Goal: Transaction & Acquisition: Purchase product/service

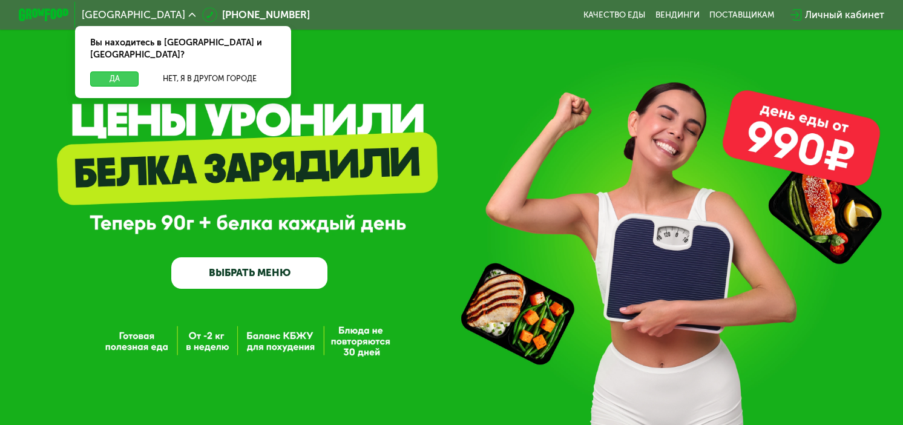
click at [120, 71] on button "Да" at bounding box center [114, 78] width 48 height 15
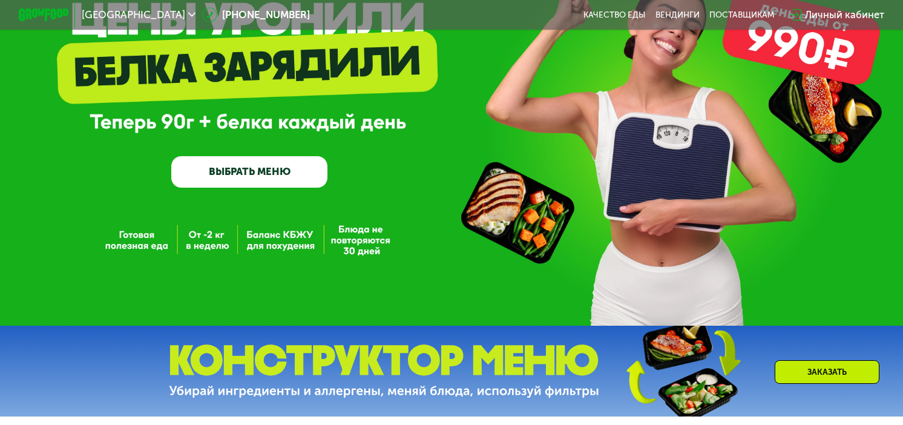
scroll to position [107, 0]
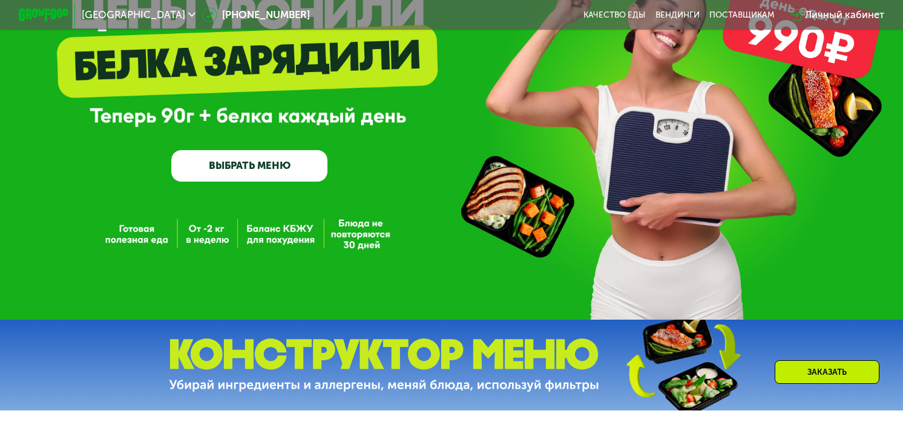
click at [779, 371] on div "Заказать" at bounding box center [827, 372] width 105 height 24
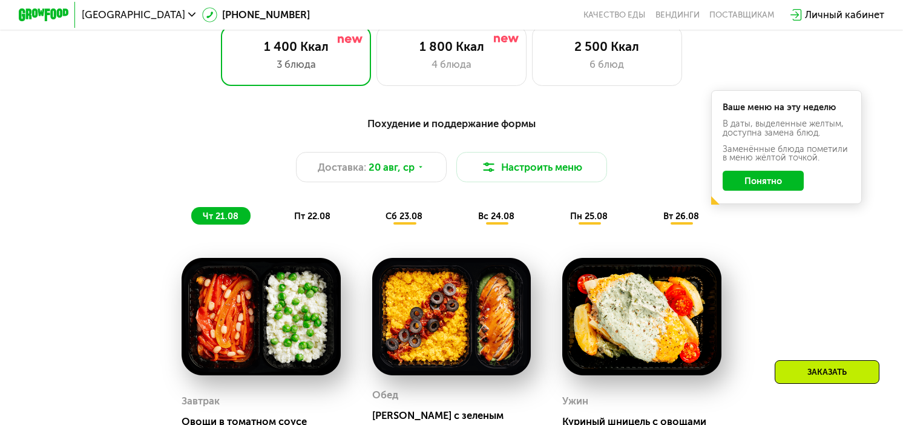
scroll to position [566, 0]
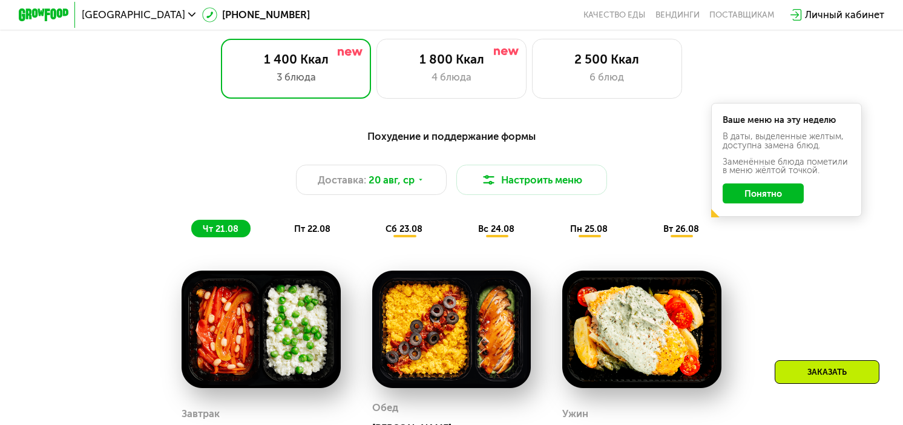
click at [778, 190] on button "Понятно" at bounding box center [764, 193] width 82 height 20
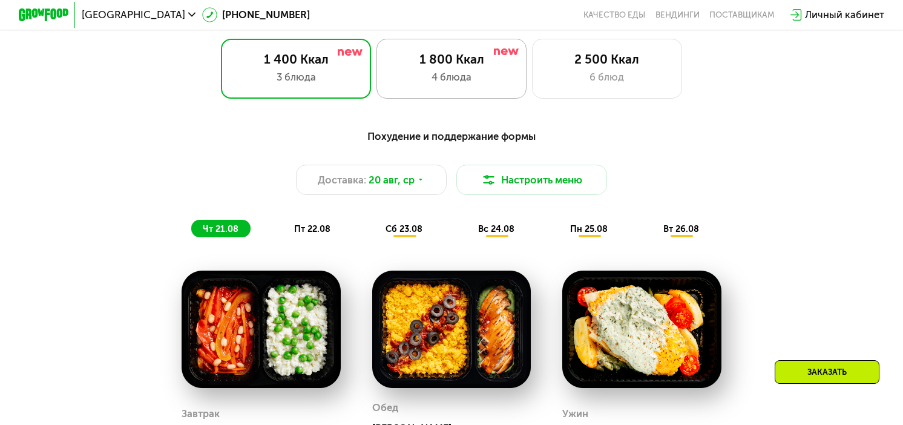
click at [532, 84] on div "1 800 Ккал 4 блюда" at bounding box center [607, 69] width 151 height 60
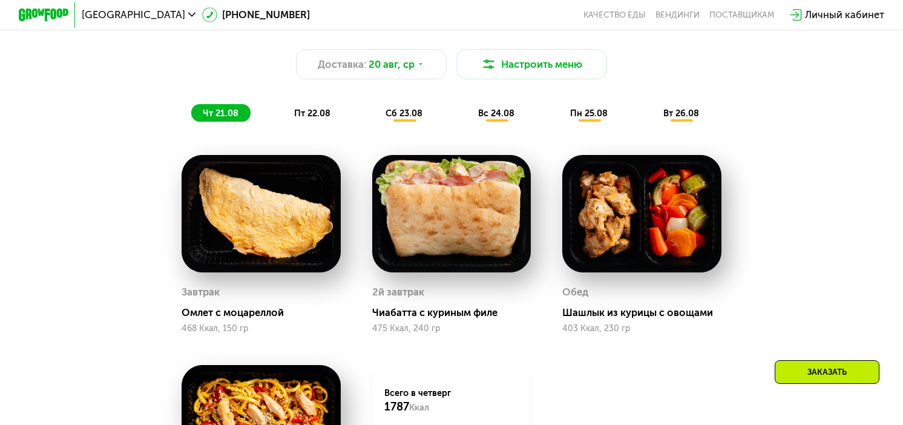
scroll to position [675, 0]
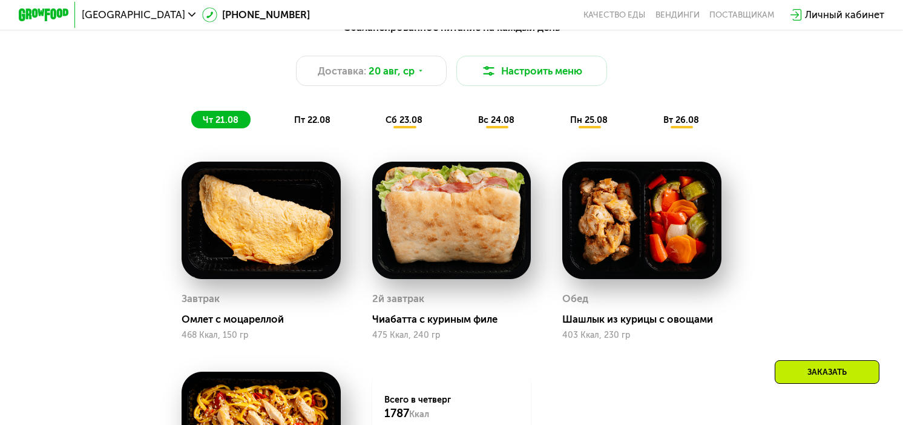
click at [375, 125] on div "пт 22.08" at bounding box center [405, 120] width 61 height 18
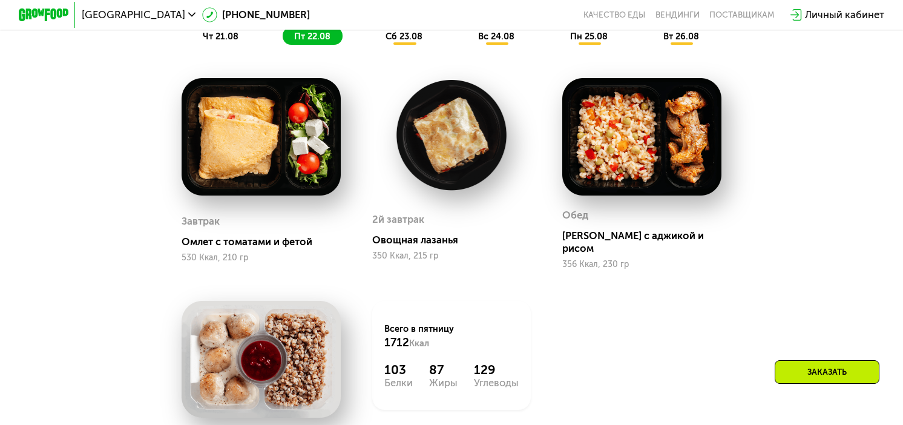
scroll to position [764, 0]
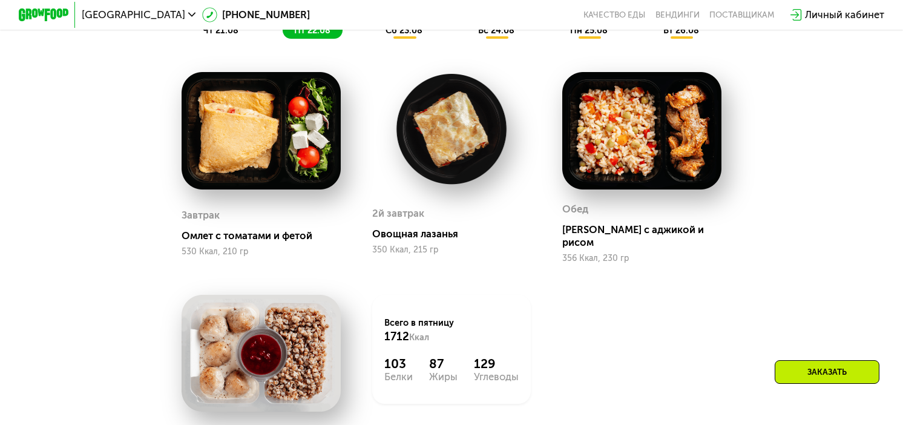
click at [467, 38] on div "сб 23.08" at bounding box center [497, 30] width 60 height 18
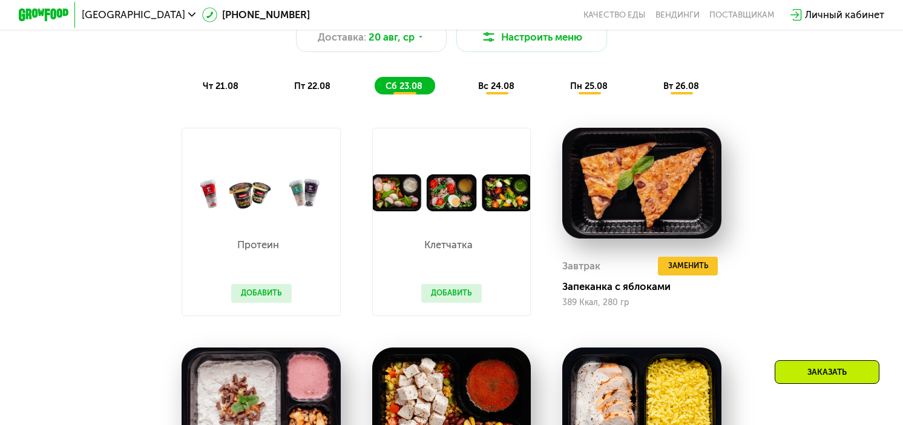
scroll to position [707, 0]
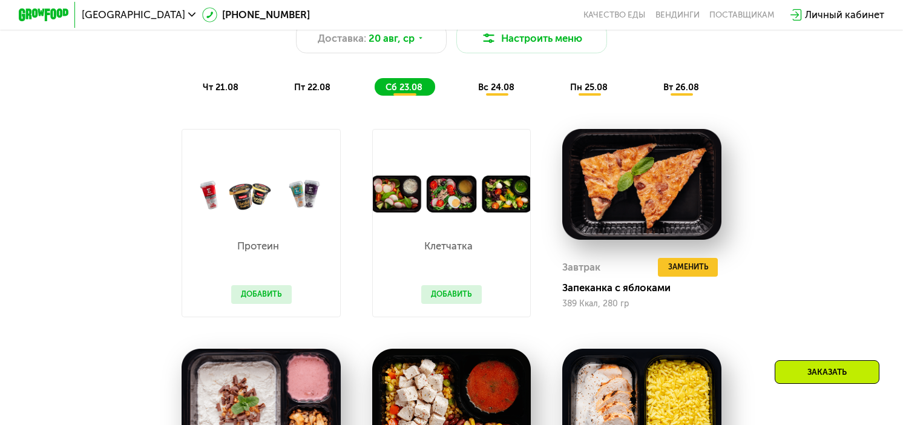
click at [497, 89] on span "вс 24.08" at bounding box center [496, 87] width 36 height 11
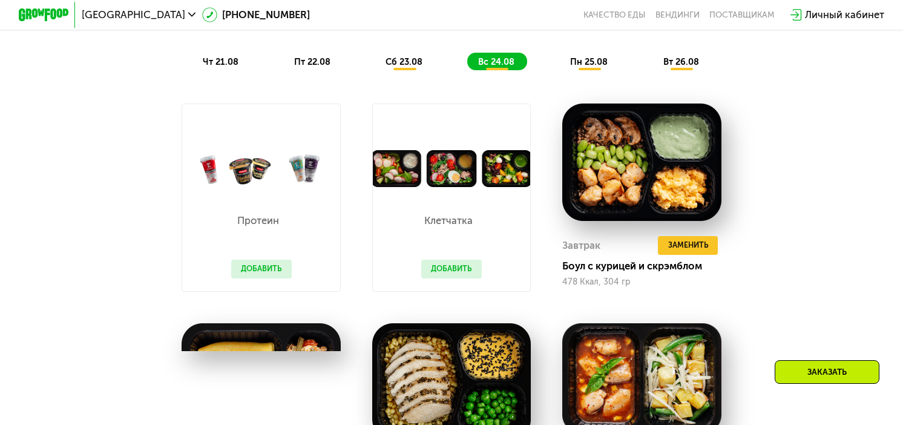
scroll to position [714, 0]
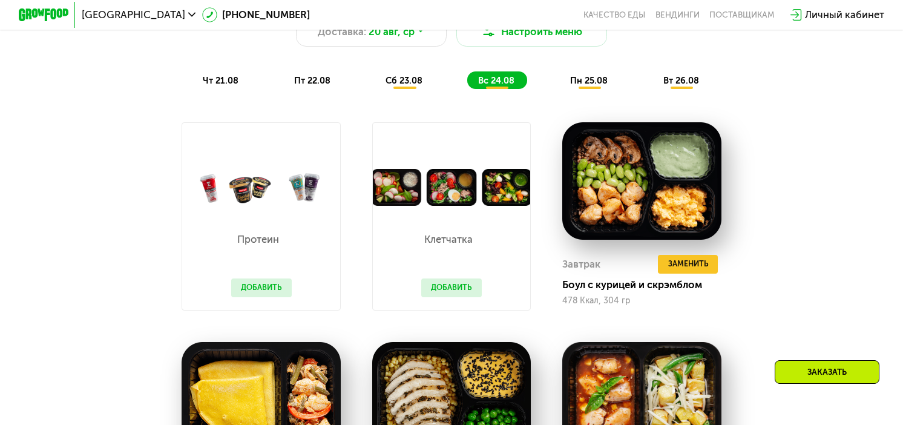
click at [588, 84] on span "пн 25.08" at bounding box center [589, 80] width 38 height 11
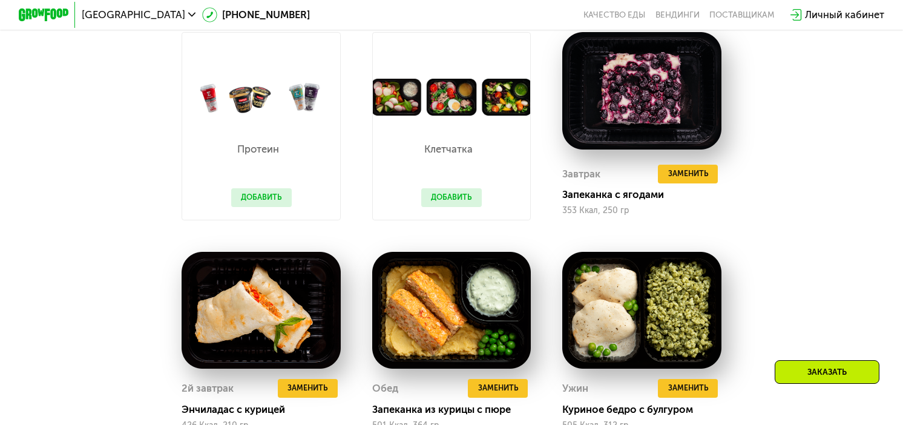
scroll to position [807, 0]
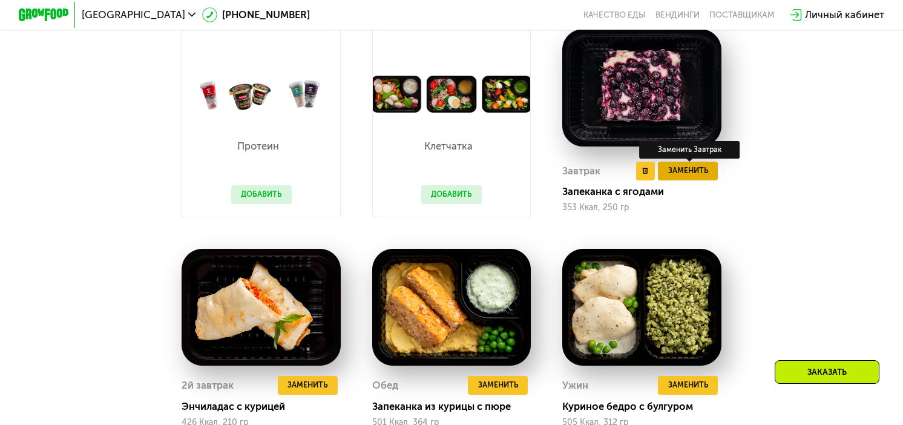
click at [677, 174] on span "Заменить" at bounding box center [688, 171] width 40 height 13
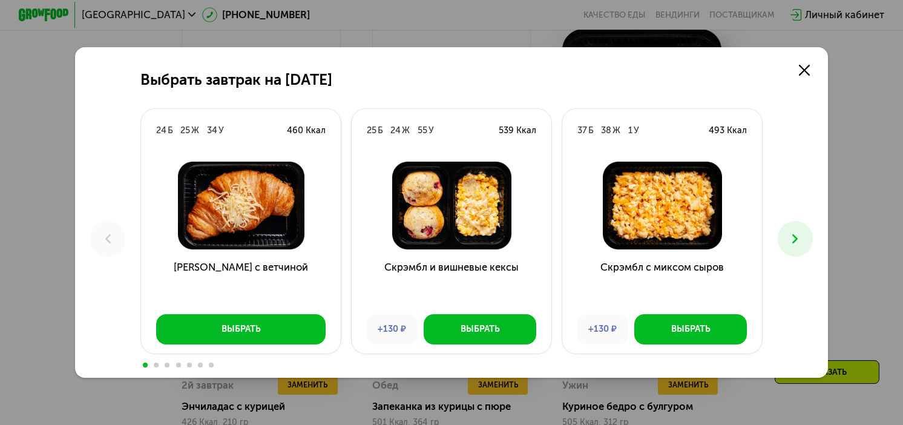
click at [803, 240] on button at bounding box center [795, 238] width 35 height 35
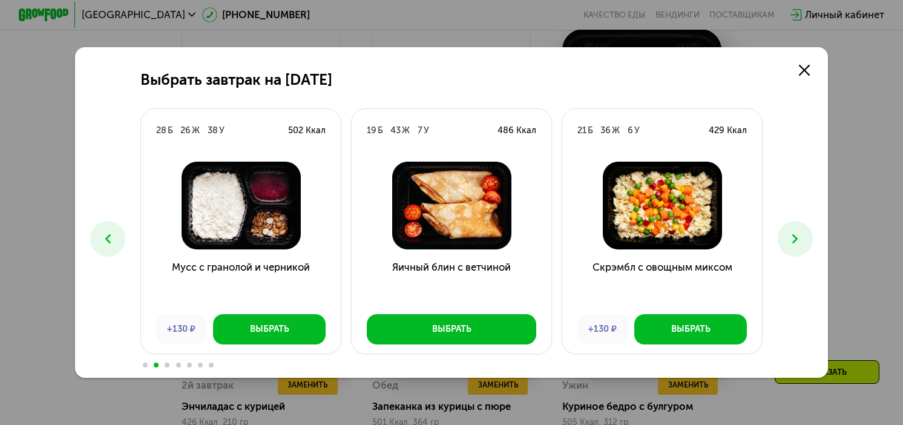
click at [803, 240] on button at bounding box center [795, 238] width 35 height 35
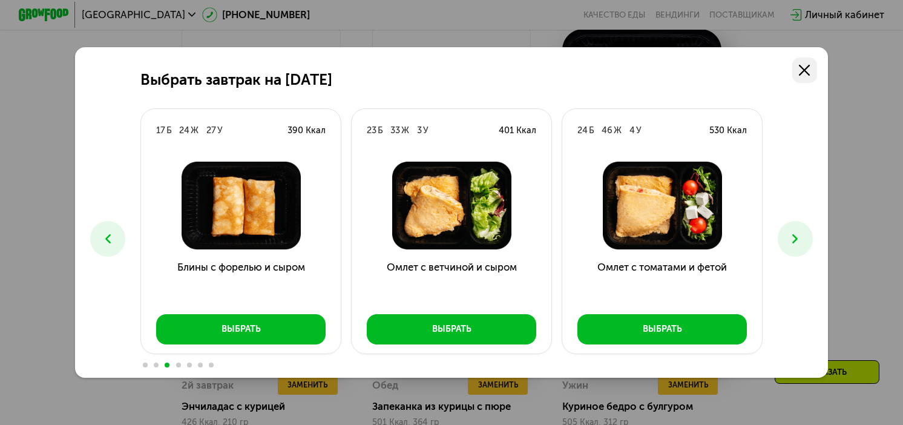
click at [813, 72] on link at bounding box center [804, 69] width 25 height 25
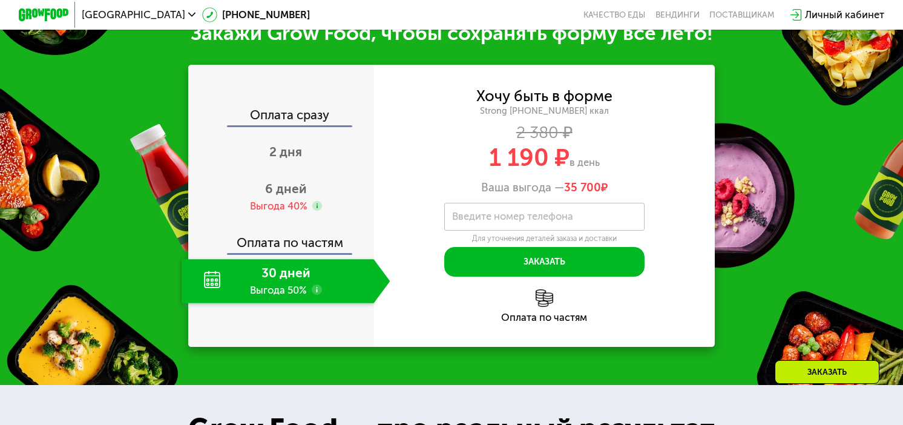
scroll to position [1496, 0]
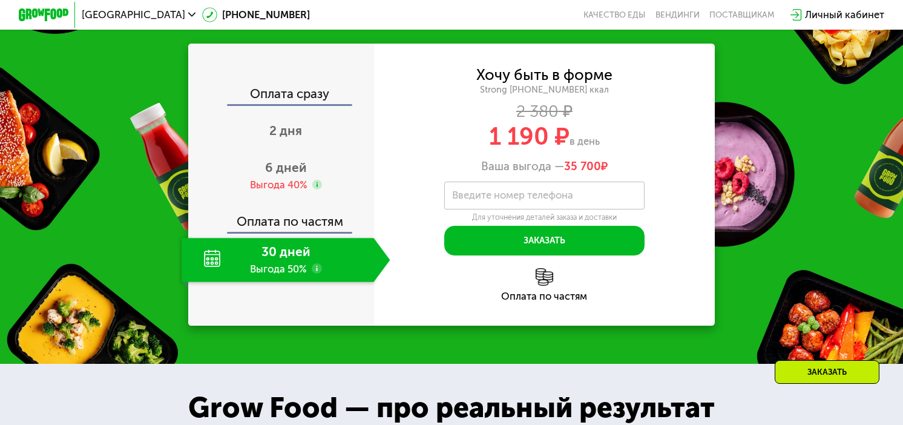
click at [596, 146] on span "в день" at bounding box center [584, 141] width 30 height 12
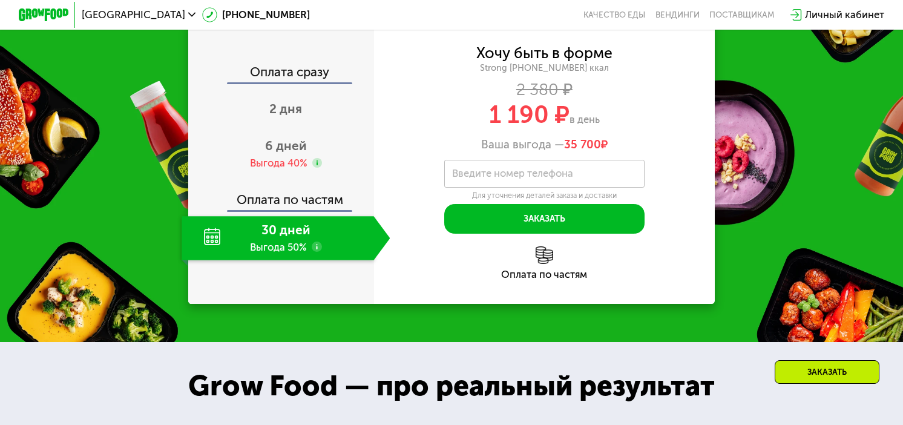
scroll to position [1532, 0]
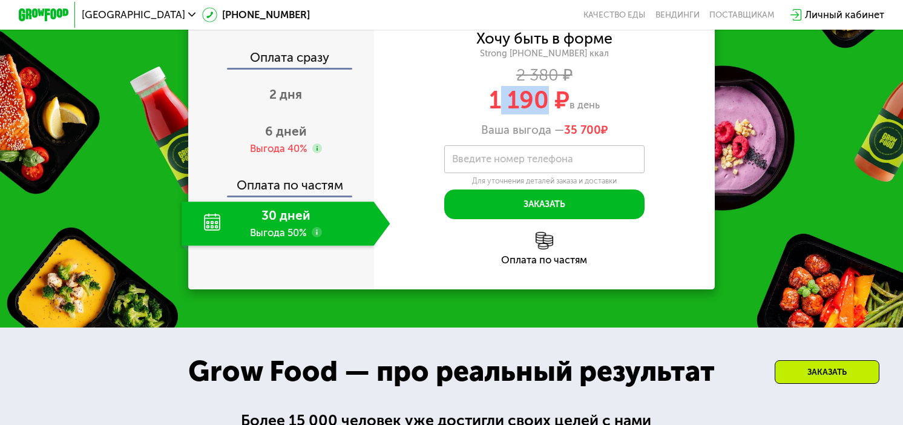
drag, startPoint x: 495, startPoint y: 103, endPoint x: 550, endPoint y: 106, distance: 55.2
click at [550, 106] on span "1 190 ₽" at bounding box center [529, 100] width 80 height 28
drag, startPoint x: 490, startPoint y: 99, endPoint x: 545, endPoint y: 108, distance: 55.8
click at [545, 108] on span "1 190 ₽" at bounding box center [529, 100] width 80 height 28
copy span "1 190"
